Goal: Information Seeking & Learning: Learn about a topic

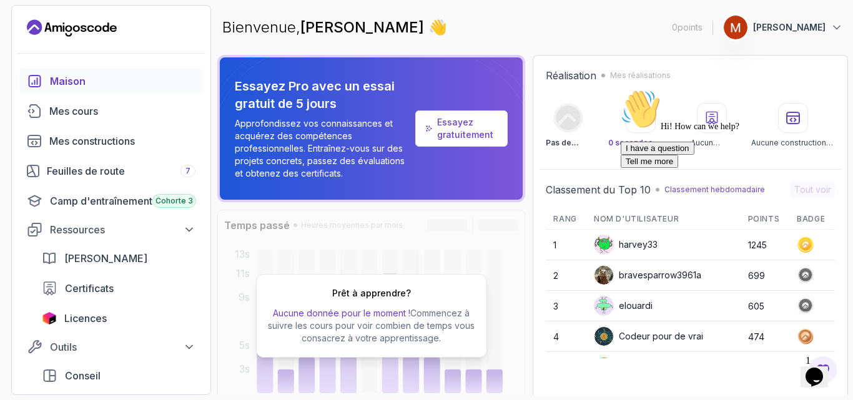
scroll to position [499, 0]
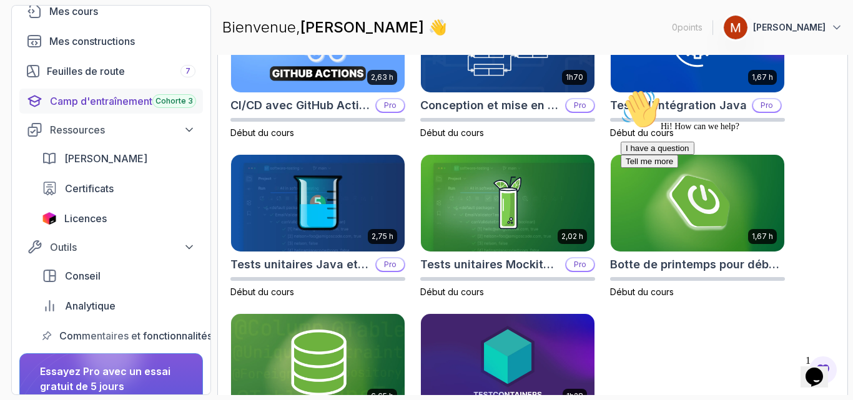
click at [118, 98] on font "Camp d'entraînement" at bounding box center [101, 101] width 102 height 12
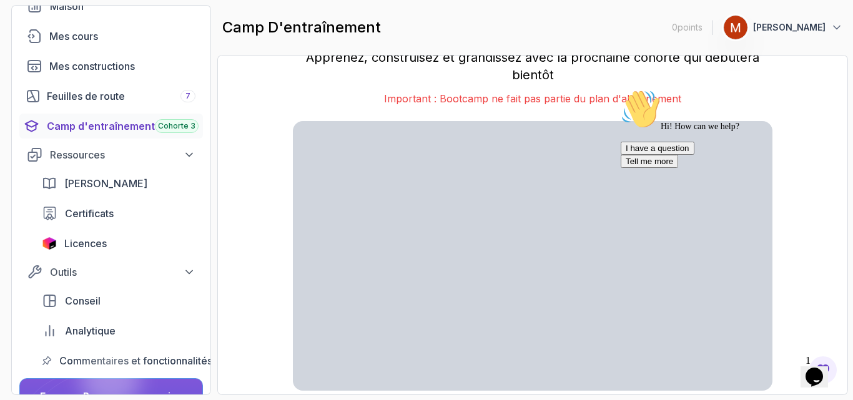
scroll to position [100, 0]
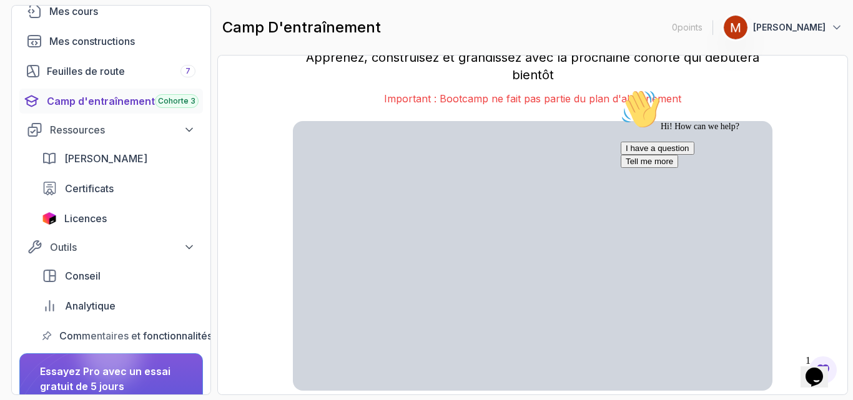
click at [786, 89] on div "Hi! How can we help? I have a question Tell me more" at bounding box center [733, 128] width 225 height 79
click at [621, 89] on icon "Chat attention grabber" at bounding box center [621, 89] width 0 height 0
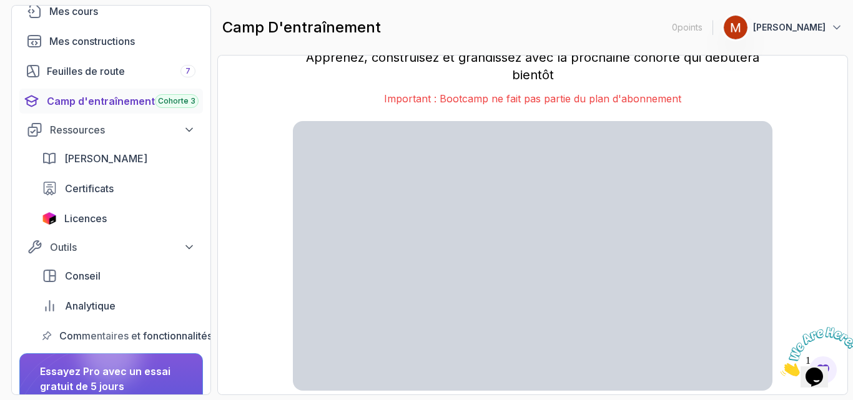
click at [827, 179] on div "Rejoignez la cohorte 3 du Bootcamp Apprenez, construisez et grandissez avec la …" at bounding box center [532, 225] width 604 height 314
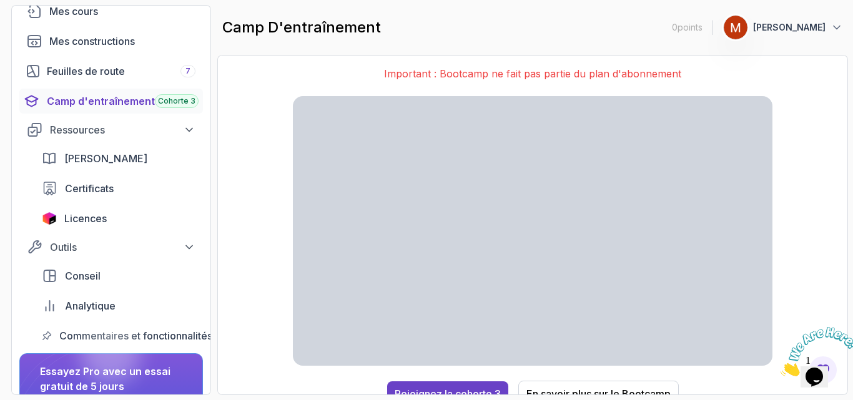
scroll to position [37, 0]
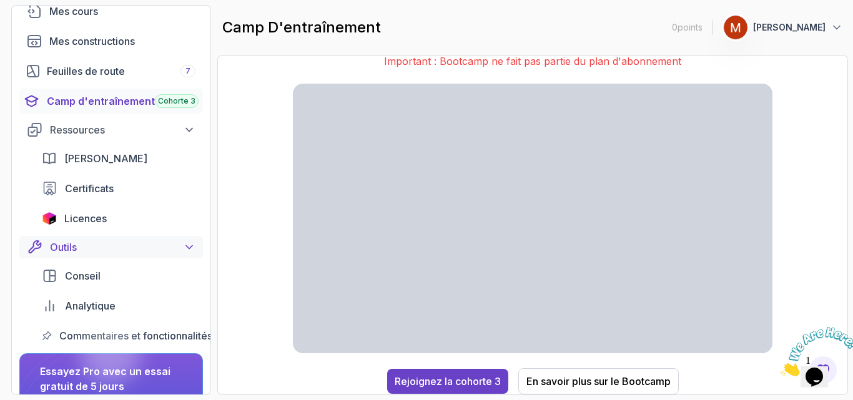
click at [79, 246] on div "Outils" at bounding box center [122, 247] width 145 height 15
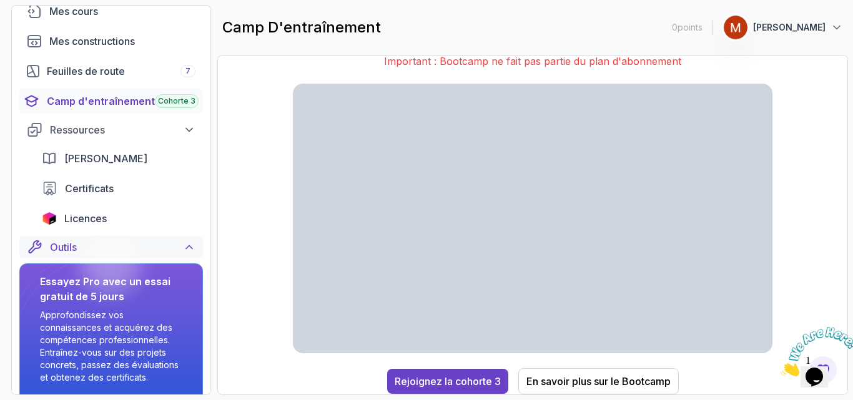
click at [186, 245] on icon at bounding box center [189, 247] width 12 height 12
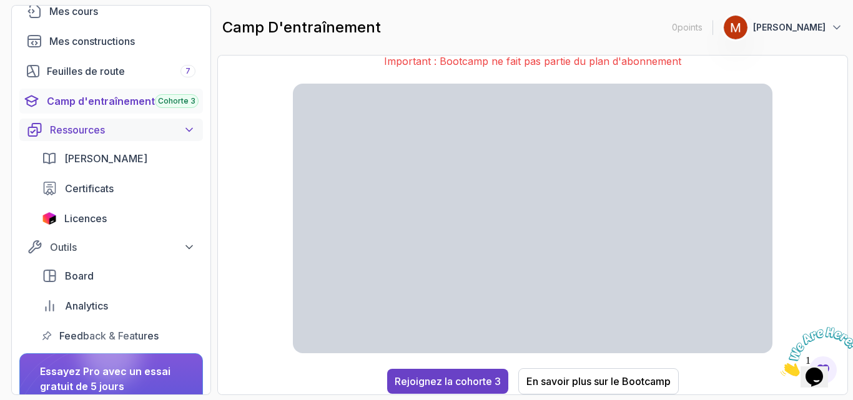
click at [189, 130] on icon at bounding box center [189, 130] width 12 height 12
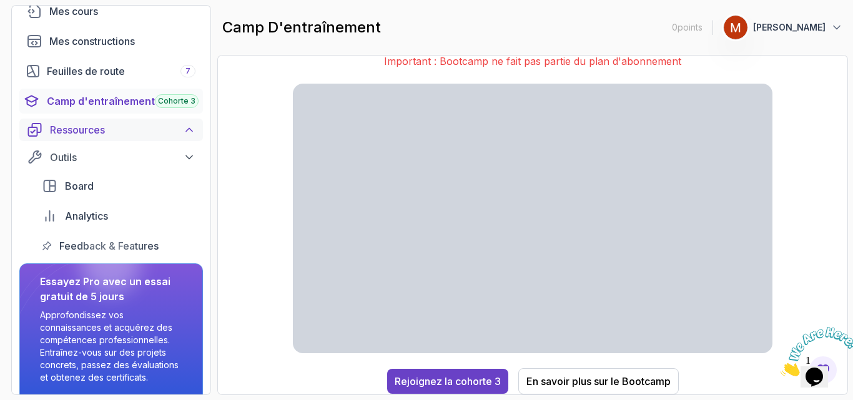
click at [189, 130] on icon at bounding box center [189, 130] width 12 height 12
